Goal: Navigation & Orientation: Find specific page/section

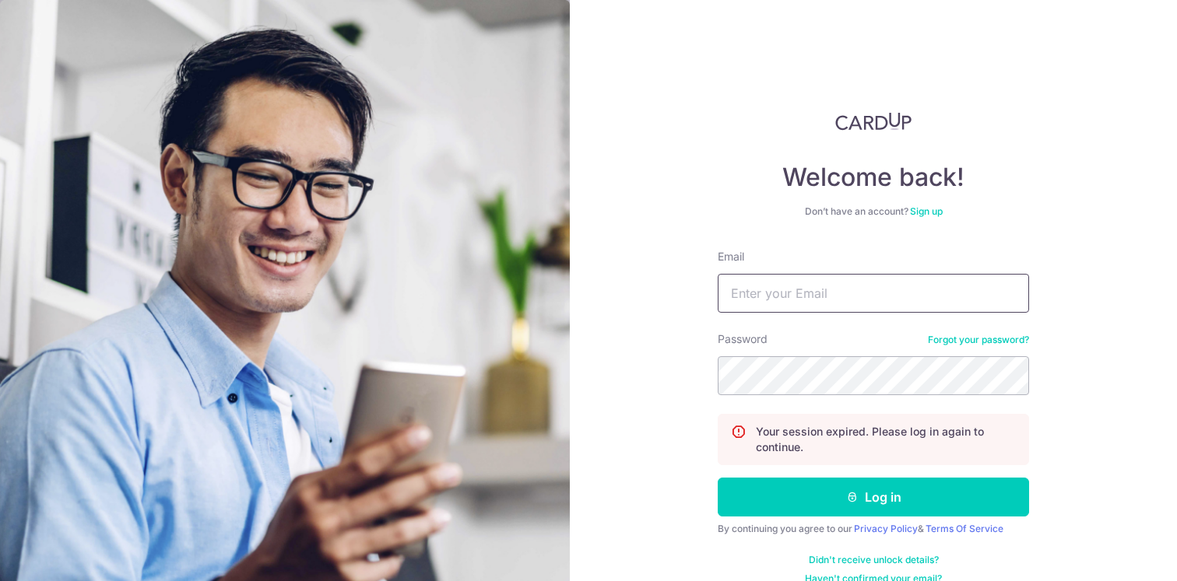
click at [756, 289] on input "Email" at bounding box center [872, 293] width 311 height 39
type input "fungyuenwui@yahoo.com"
click at [717, 478] on button "Log in" at bounding box center [872, 497] width 311 height 39
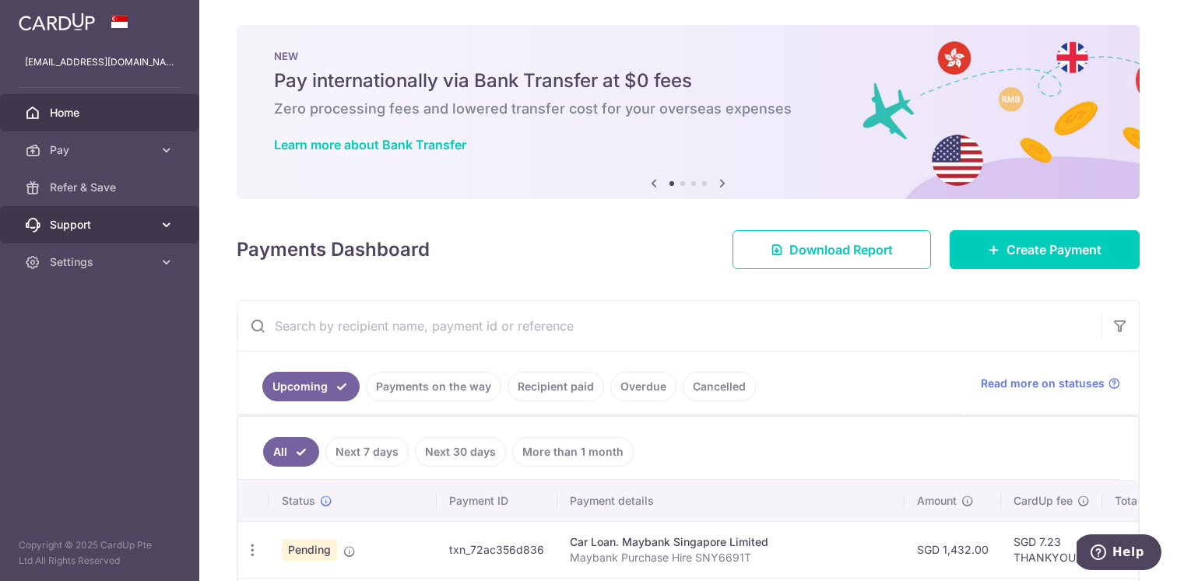
click at [110, 231] on span "Support" at bounding box center [101, 225] width 103 height 16
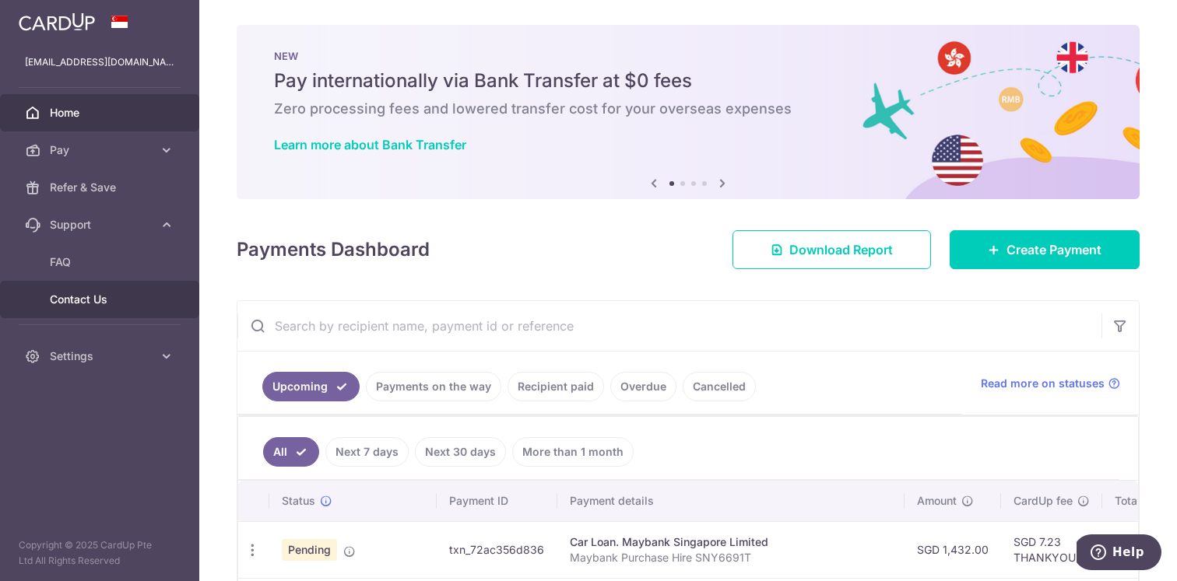
click at [93, 303] on span "Contact Us" at bounding box center [101, 300] width 103 height 16
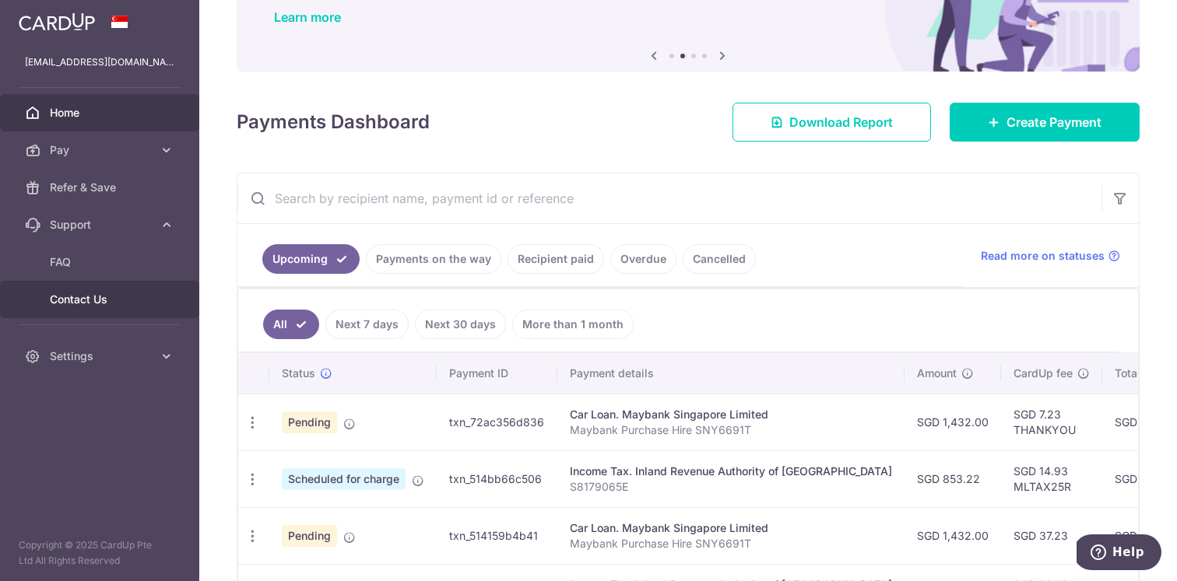
scroll to position [135, 0]
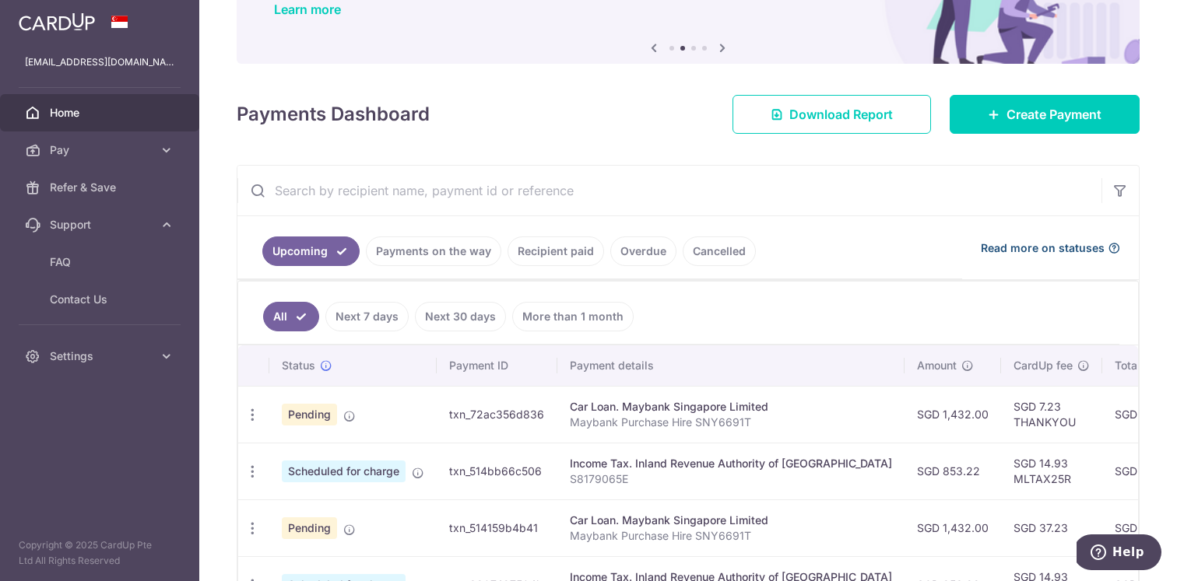
click at [1110, 246] on icon at bounding box center [1113, 248] width 12 height 12
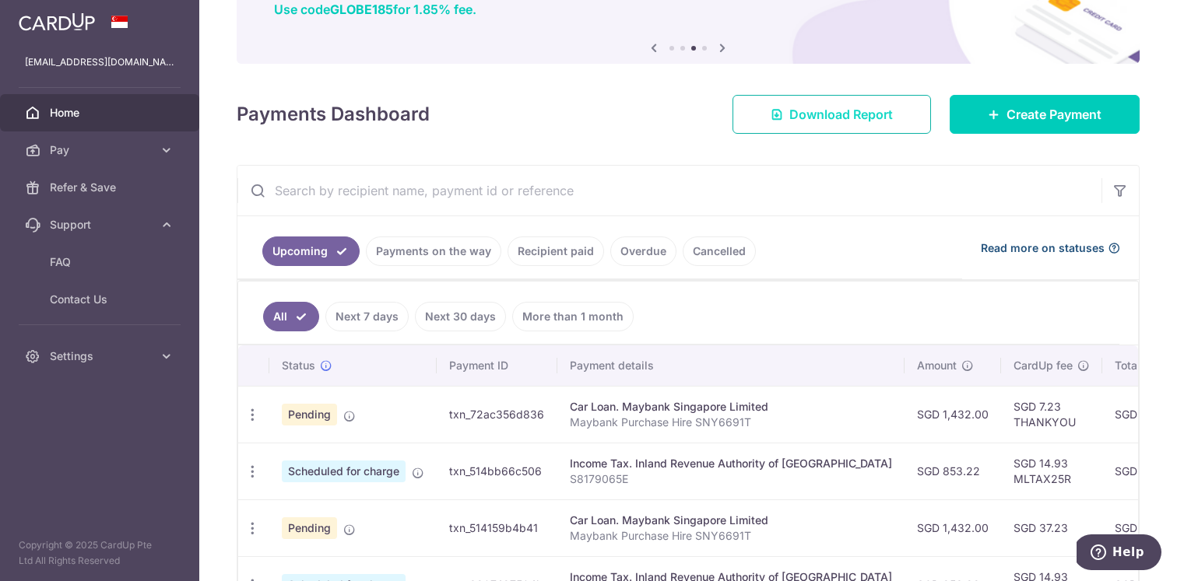
scroll to position [0, 0]
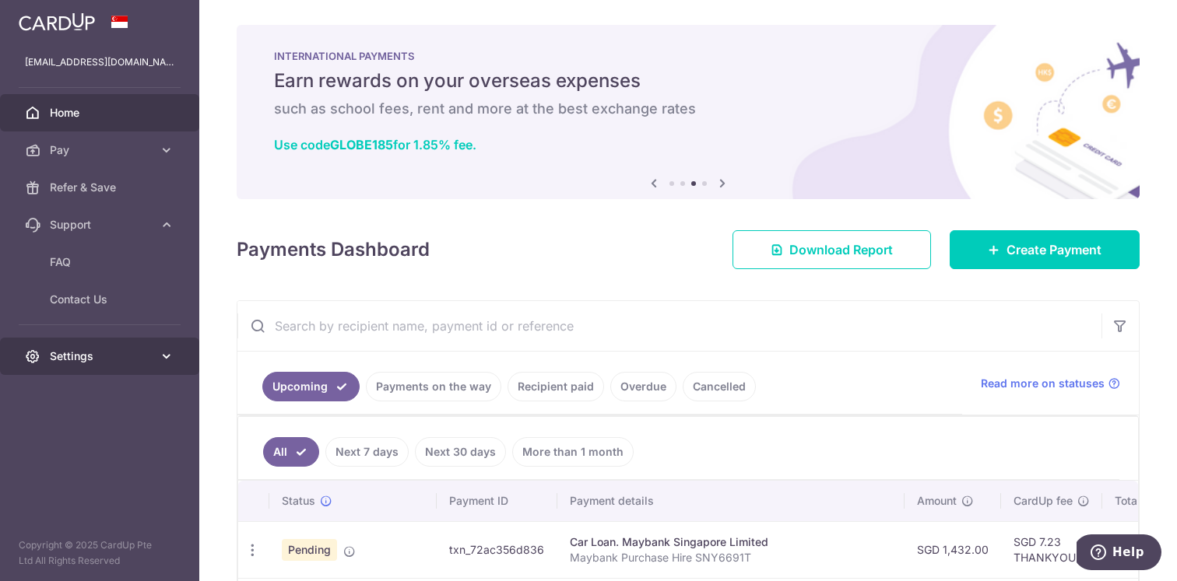
click at [76, 360] on span "Settings" at bounding box center [101, 357] width 103 height 16
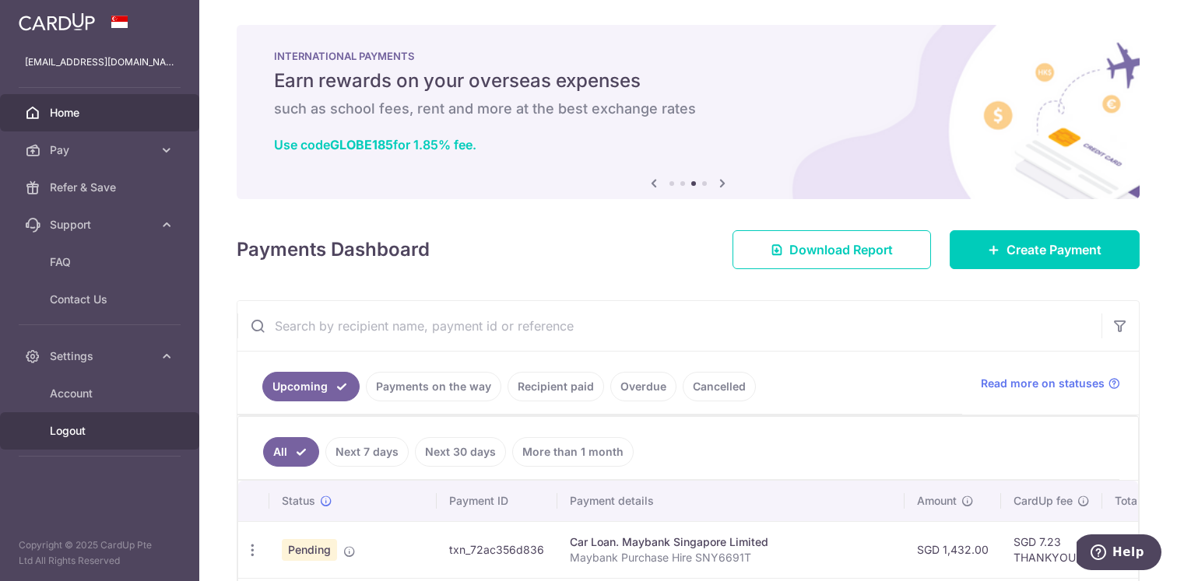
click at [73, 439] on link "Logout" at bounding box center [99, 430] width 199 height 37
